Goal: Communication & Community: Answer question/provide support

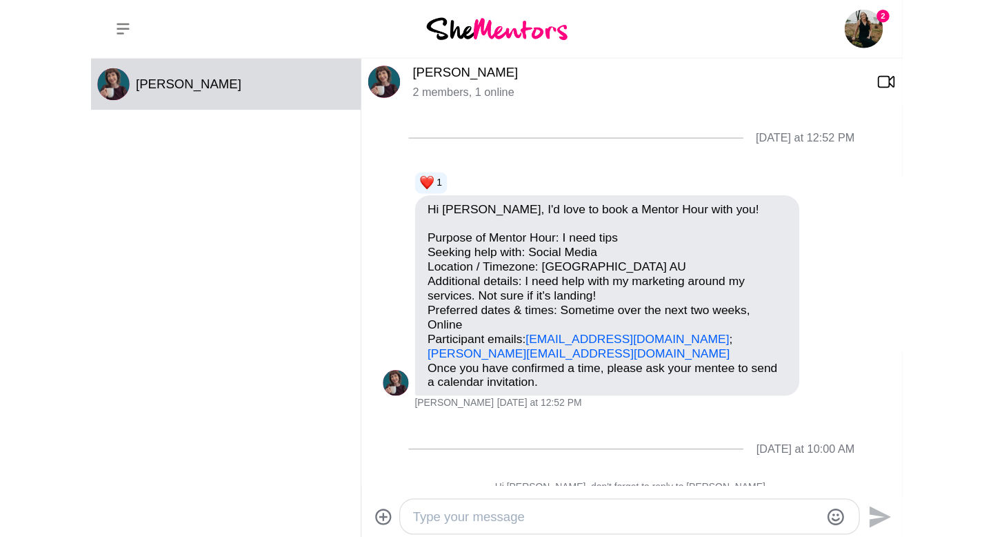
scroll to position [272, 0]
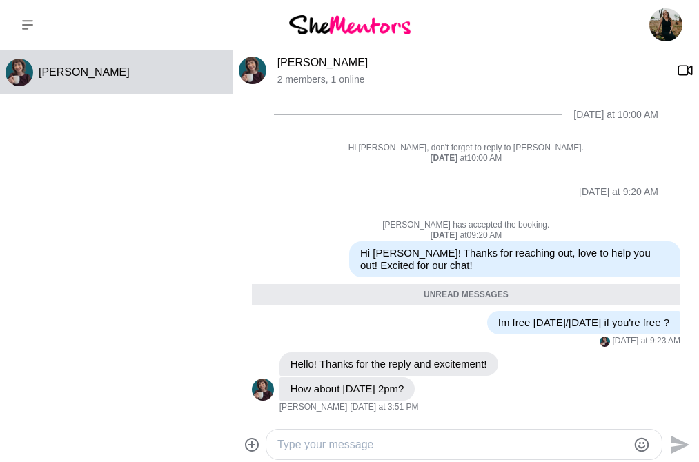
click at [398, 446] on textarea "Type your message" at bounding box center [452, 445] width 350 height 17
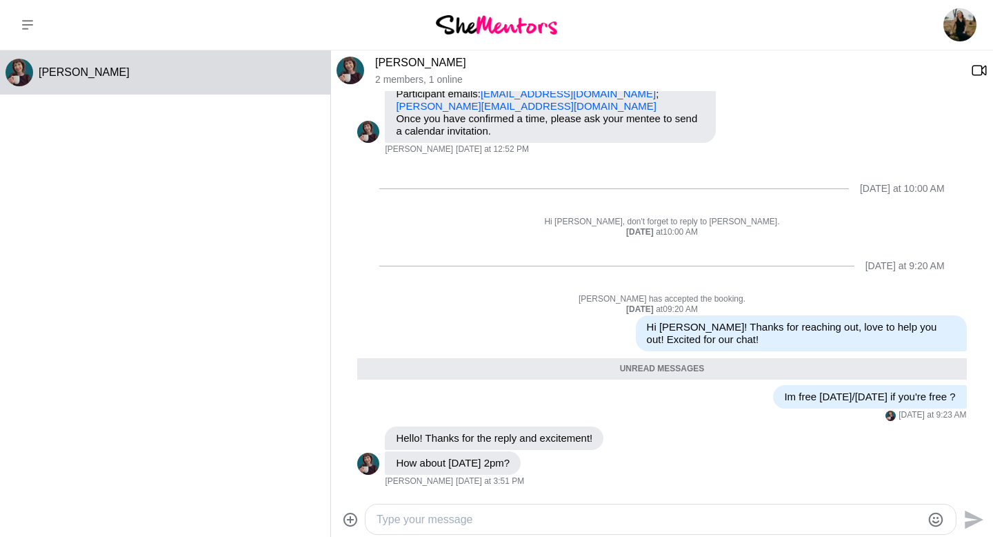
scroll to position [197, 0]
click at [559, 461] on textarea "Type your message" at bounding box center [649, 519] width 545 height 17
click at [428, 461] on textarea "That works great for me," at bounding box center [649, 519] width 545 height 17
click at [531, 461] on textarea "That work's great for me," at bounding box center [649, 519] width 545 height 17
click at [532, 461] on textarea "That work's great for me, whats your email address ill send a google meet to yo…" at bounding box center [649, 519] width 545 height 17
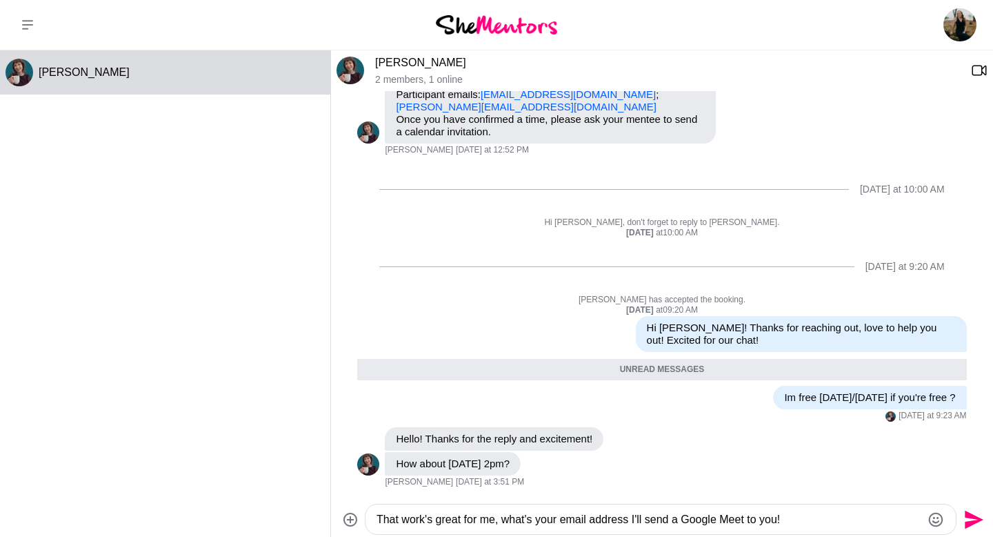
click at [644, 461] on textarea "That work's great for me, what's your email address I'll send a Google Meet to …" at bounding box center [649, 519] width 545 height 17
type textarea "That works great for me. What's your email address? I'll send a Google Meet to …"
click at [698, 461] on icon "Send" at bounding box center [972, 519] width 22 height 22
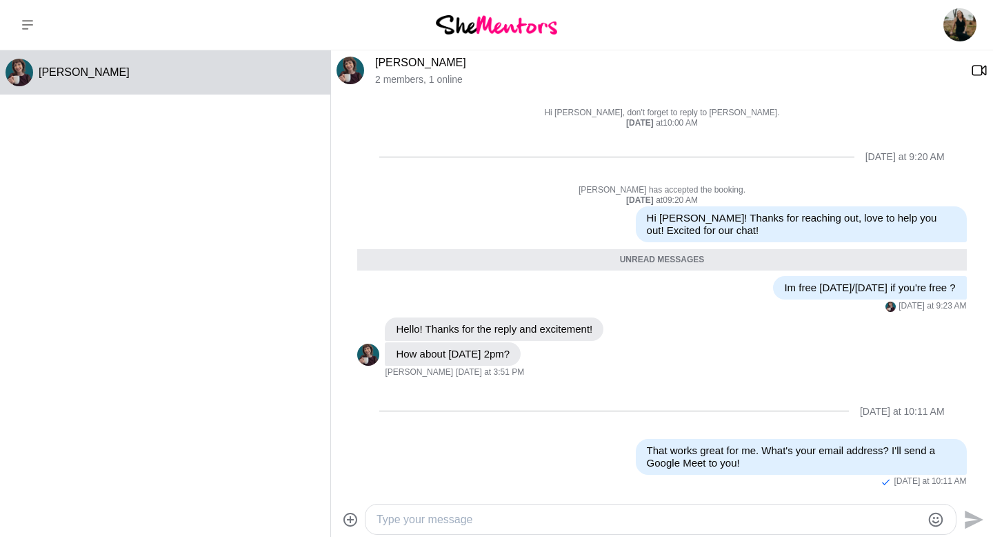
scroll to position [0, 0]
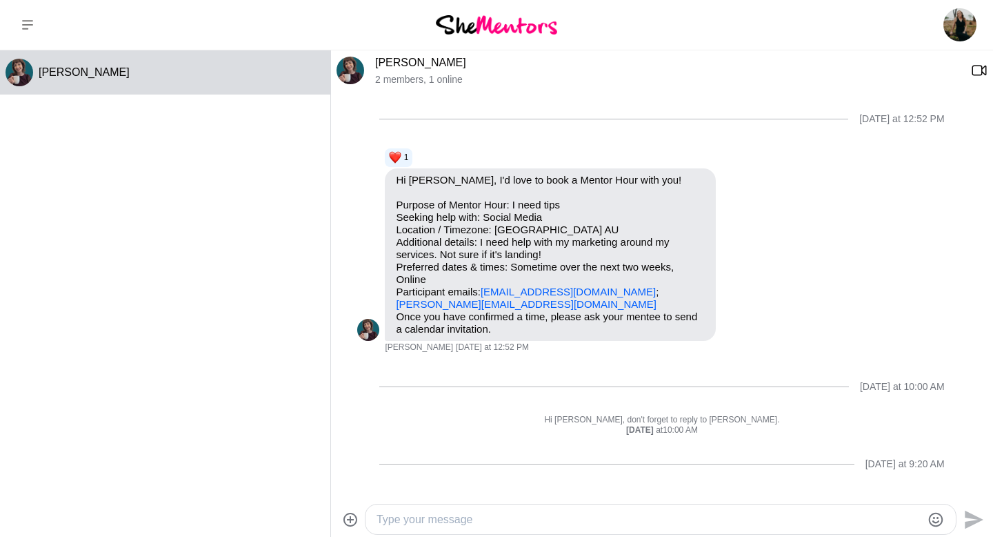
click at [346, 72] on img at bounding box center [351, 71] width 28 height 28
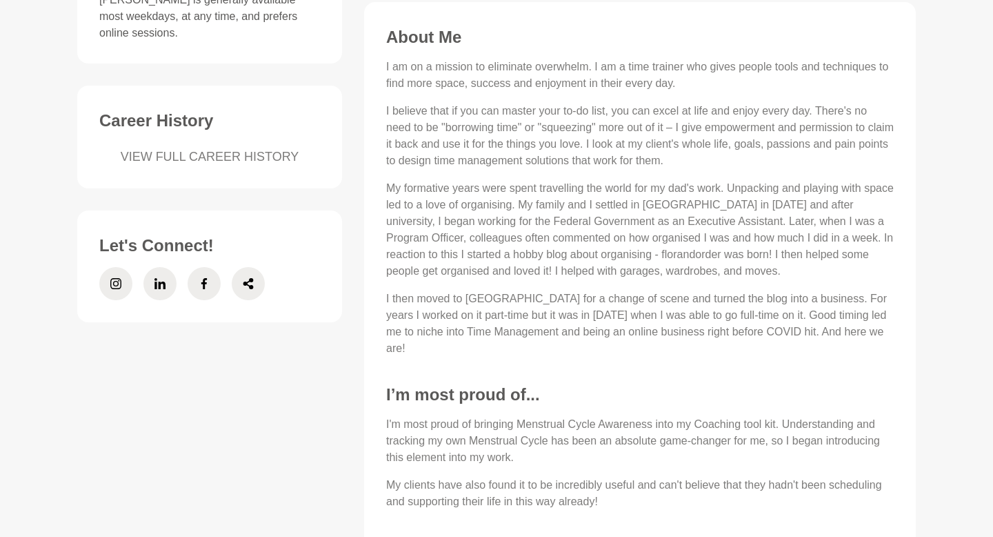
scroll to position [417, 0]
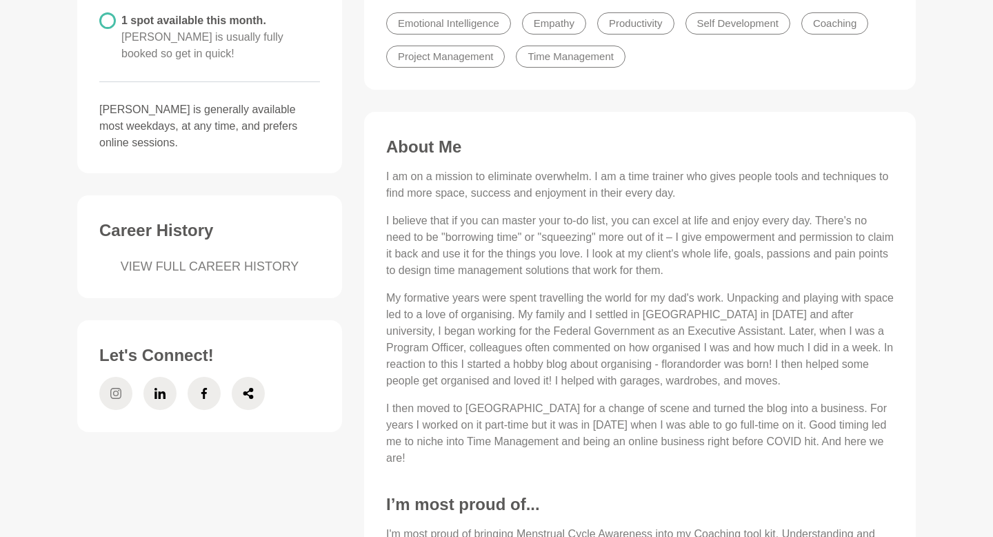
click at [121, 377] on icon at bounding box center [115, 393] width 11 height 33
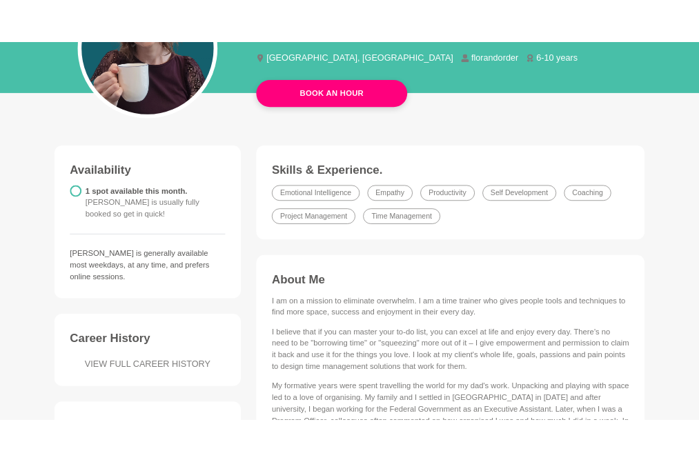
scroll to position [357, 0]
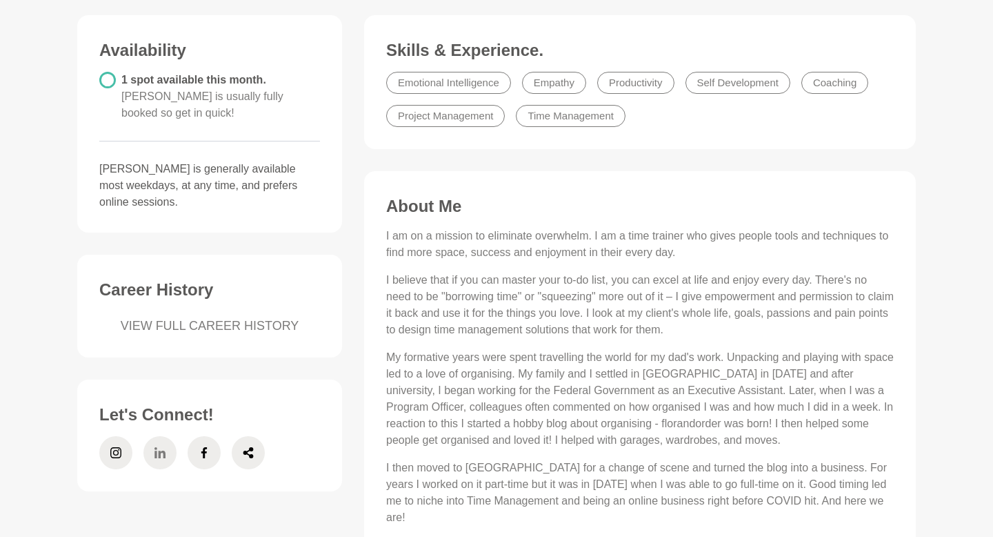
click at [163, 446] on icon at bounding box center [159, 452] width 11 height 33
